Goal: Information Seeking & Learning: Understand process/instructions

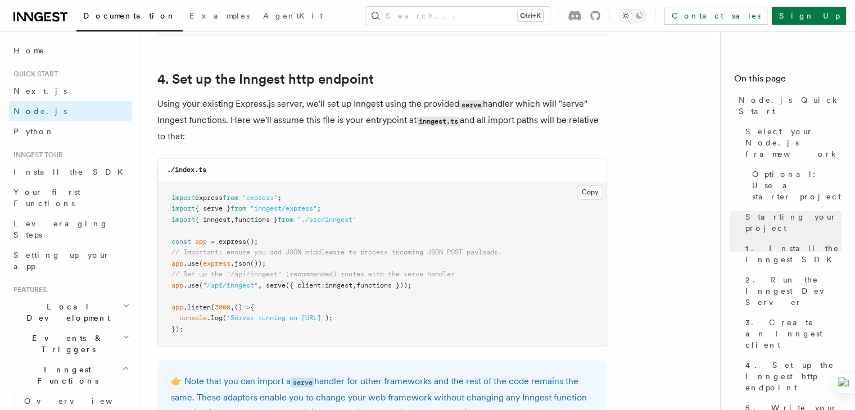
scroll to position [1661, 0]
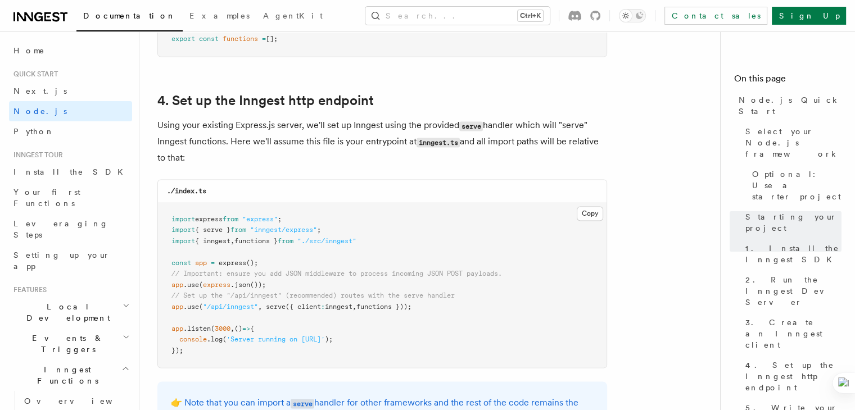
copy span "app .use ( "/api/inngest" , serve ({ client : inngest , functions }));"
drag, startPoint x: 435, startPoint y: 308, endPoint x: 171, endPoint y: 309, distance: 263.7
click at [171, 309] on pre "import express from "express" ; import { serve } from "inngest/express" ; impor…" at bounding box center [382, 285] width 449 height 165
click at [304, 262] on pre "import express from "express" ; import { serve } from "inngest/express" ; impor…" at bounding box center [382, 285] width 449 height 165
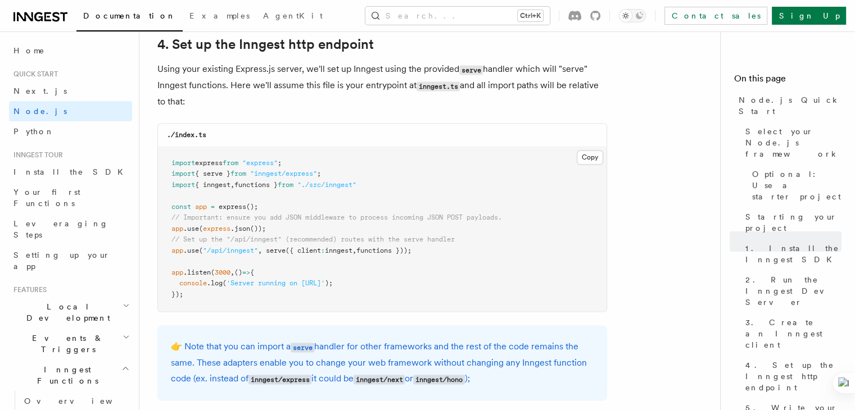
click at [280, 303] on pre "import express from "express" ; import { serve } from "inngest/express" ; impor…" at bounding box center [382, 229] width 449 height 165
drag, startPoint x: 394, startPoint y: 186, endPoint x: 164, endPoint y: 189, distance: 229.4
click at [164, 189] on pre "import express from "express" ; import { serve } from "inngest/express" ; impor…" at bounding box center [382, 229] width 449 height 165
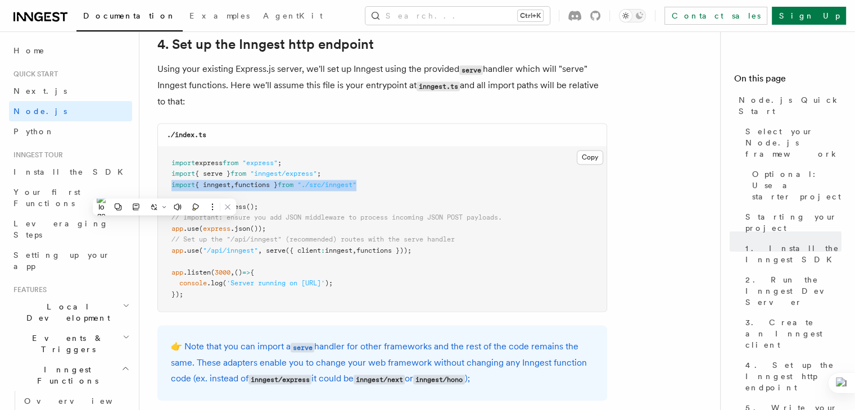
copy span "import { inngest , functions } from "./src/inngest""
click at [374, 202] on pre "import express from "express" ; import { serve } from "inngest/express" ; impor…" at bounding box center [382, 229] width 449 height 165
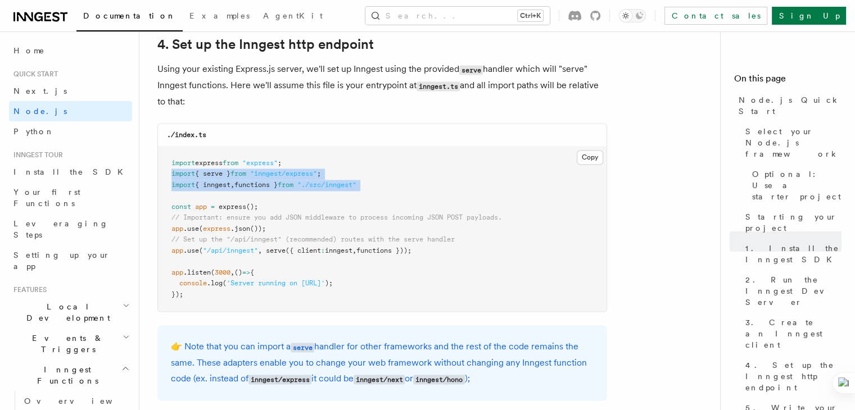
drag, startPoint x: 418, startPoint y: 196, endPoint x: 155, endPoint y: 175, distance: 264.0
copy code "import { serve } from "inngest/express" ; import { inngest , functions } from "…"
